Goal: Information Seeking & Learning: Learn about a topic

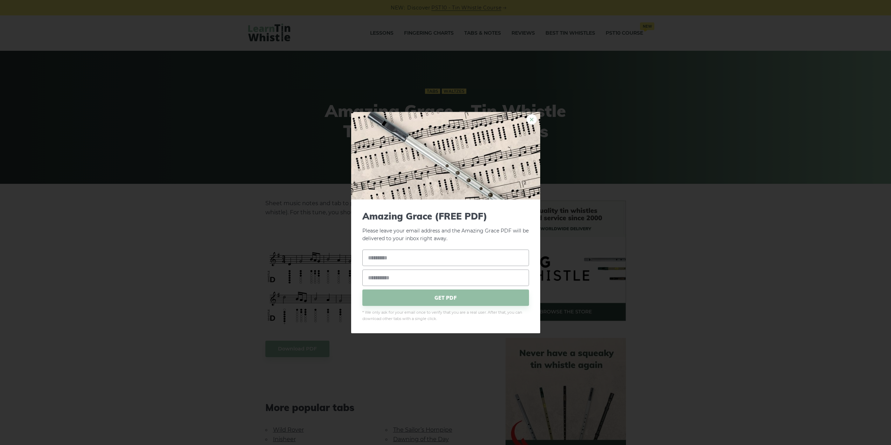
click at [531, 119] on link "×" at bounding box center [532, 119] width 11 height 11
drag, startPoint x: 625, startPoint y: 101, endPoint x: 609, endPoint y: 107, distance: 16.7
click at [530, 120] on link "×" at bounding box center [532, 119] width 11 height 11
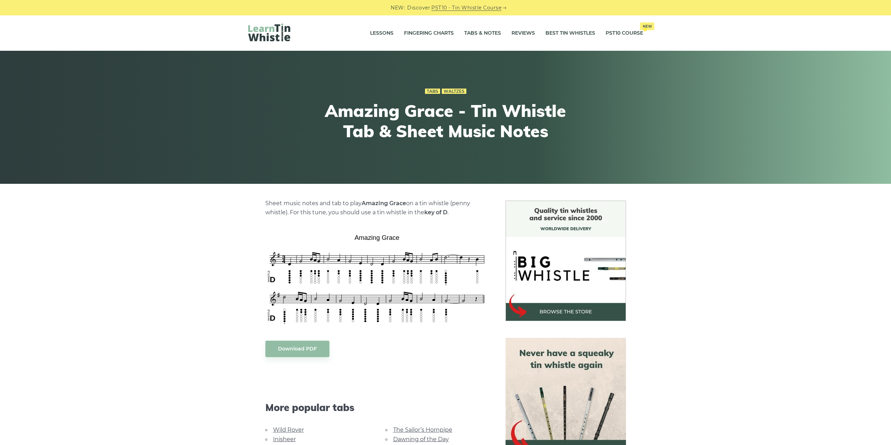
drag, startPoint x: 607, startPoint y: 130, endPoint x: 607, endPoint y: 125, distance: 4.9
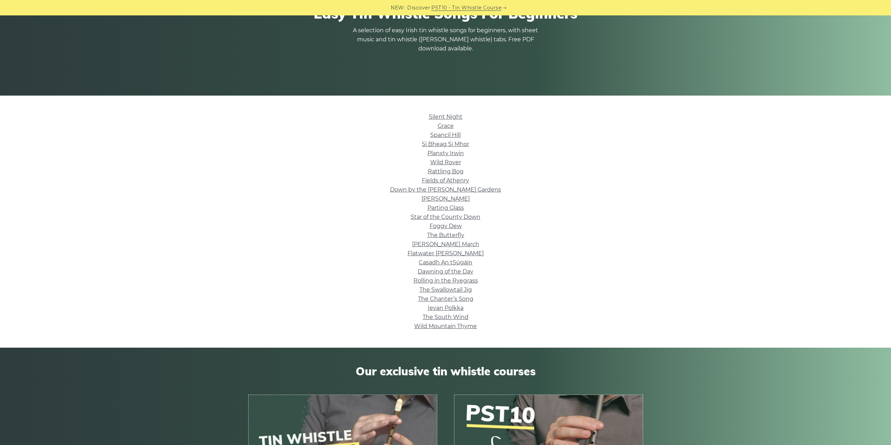
scroll to position [105, 0]
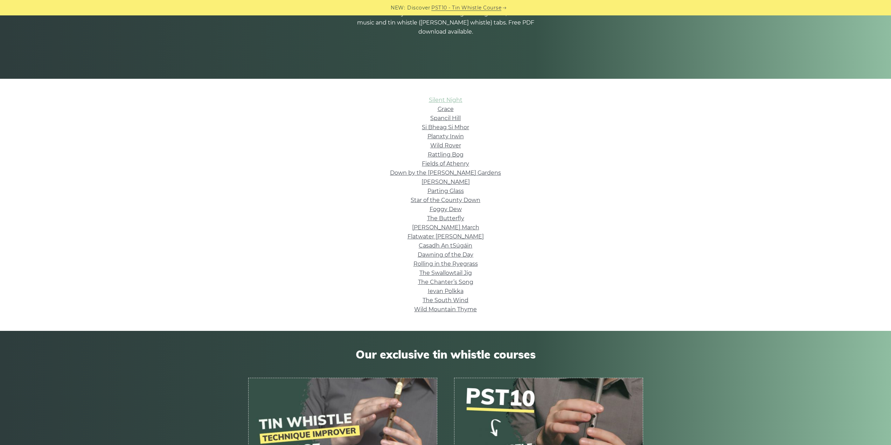
click at [453, 99] on link "Silent Night" at bounding box center [446, 100] width 34 height 7
click at [446, 110] on link "Grace" at bounding box center [446, 109] width 16 height 7
click at [446, 292] on link "Ievan Polkka" at bounding box center [446, 291] width 36 height 7
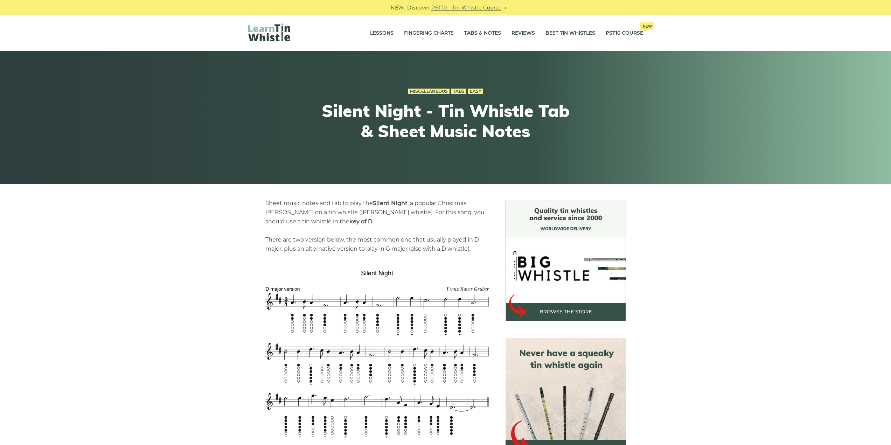
scroll to position [70, 0]
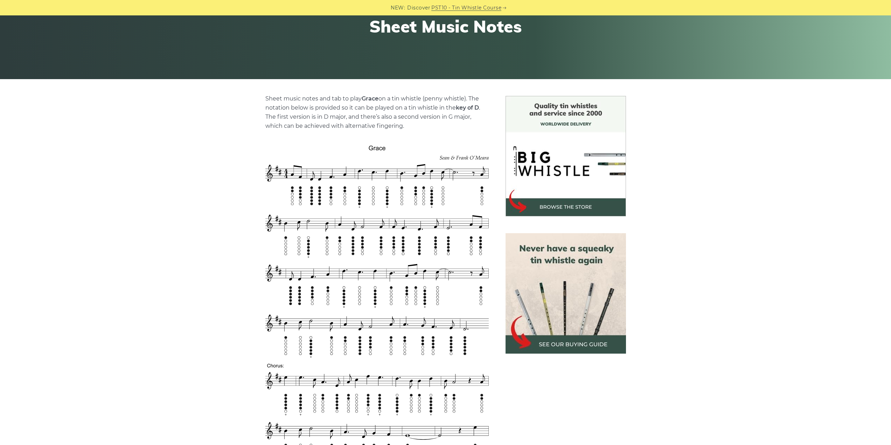
scroll to position [105, 0]
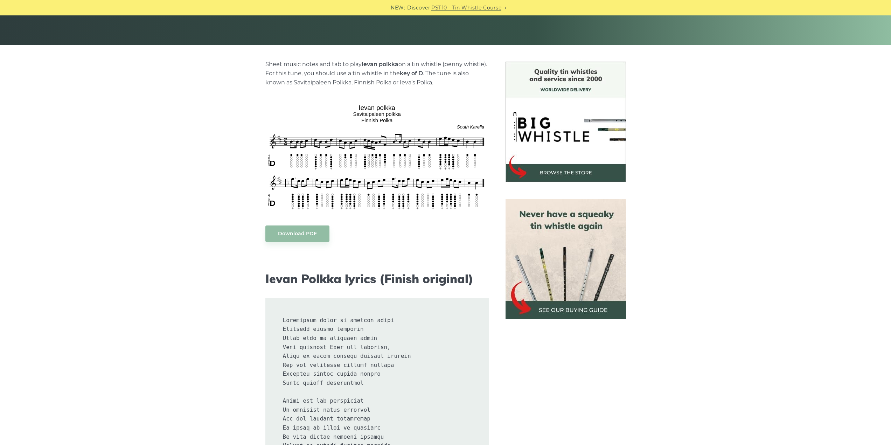
scroll to position [140, 0]
